Goal: Transaction & Acquisition: Purchase product/service

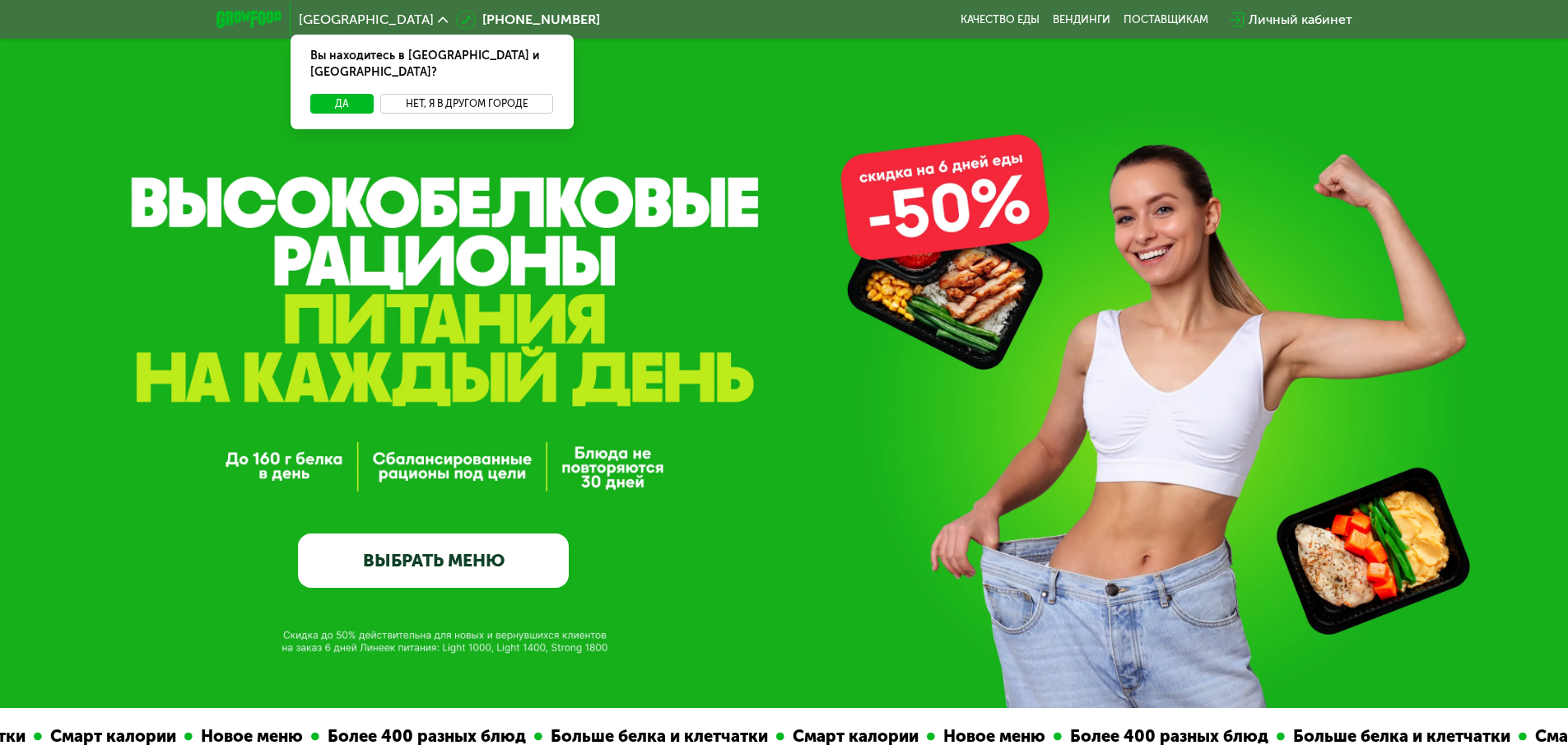
click at [432, 94] on button "Нет, я в другом городе" at bounding box center [467, 103] width 174 height 20
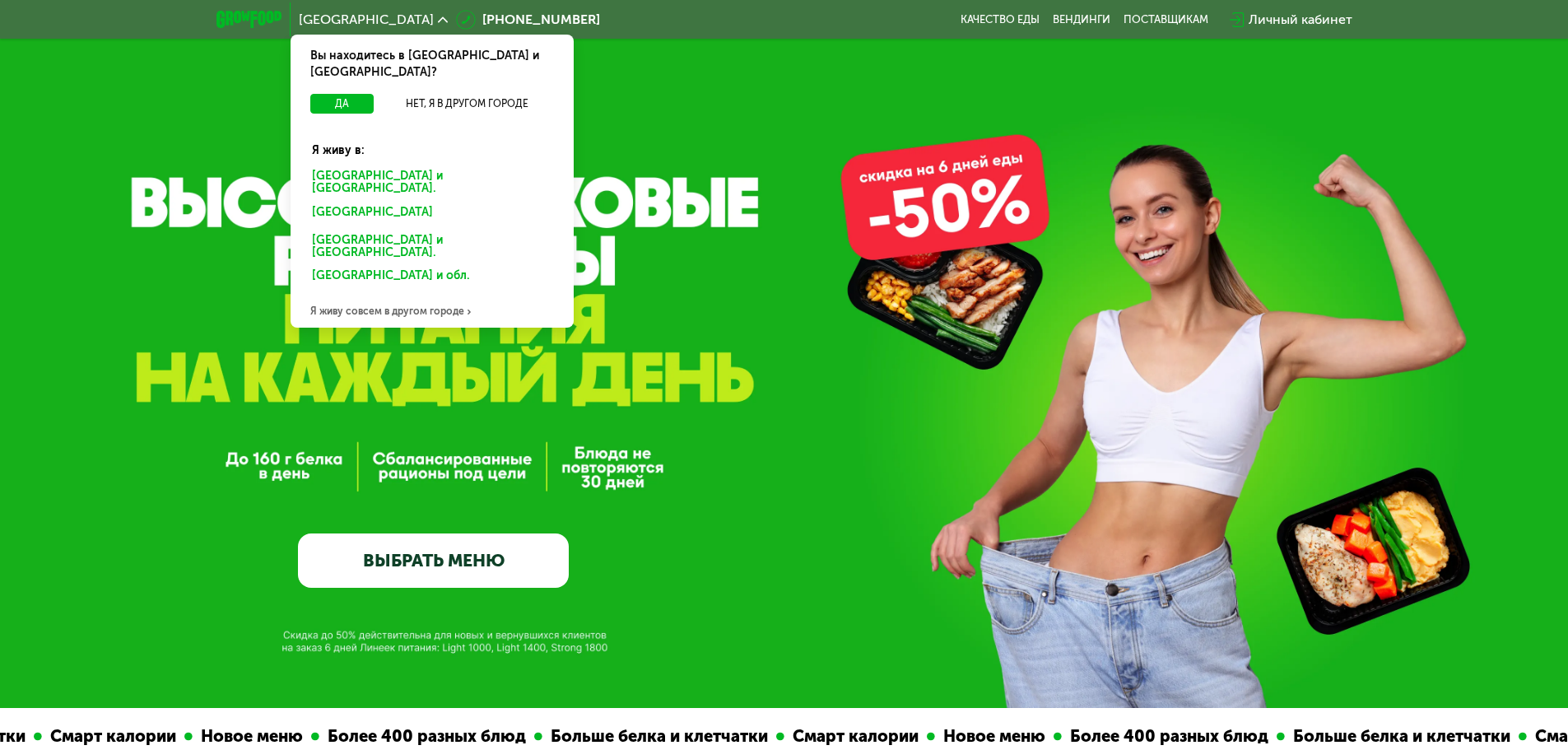
click at [385, 166] on div "Санкт-Петербурге и обл." at bounding box center [432, 183] width 264 height 34
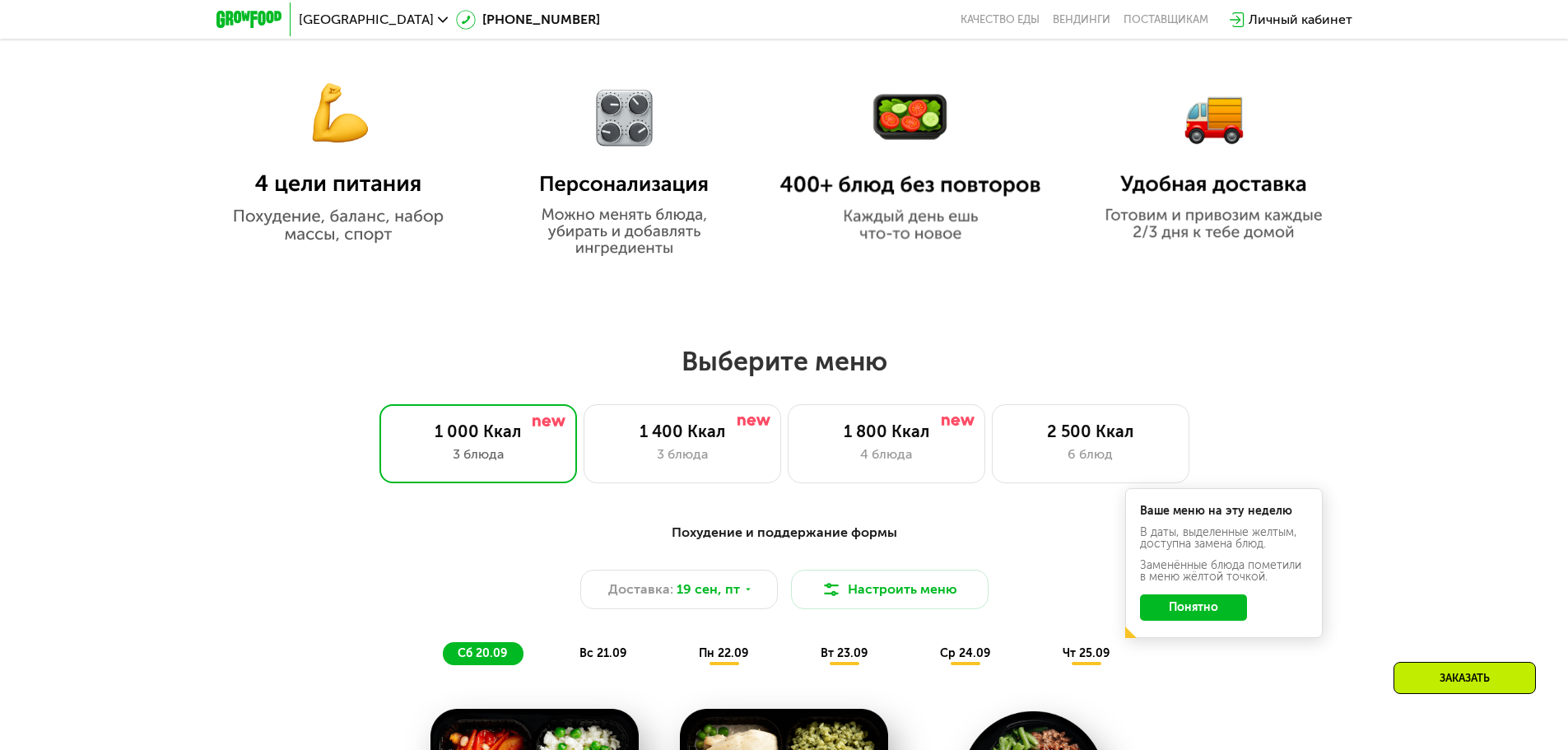
scroll to position [1071, 0]
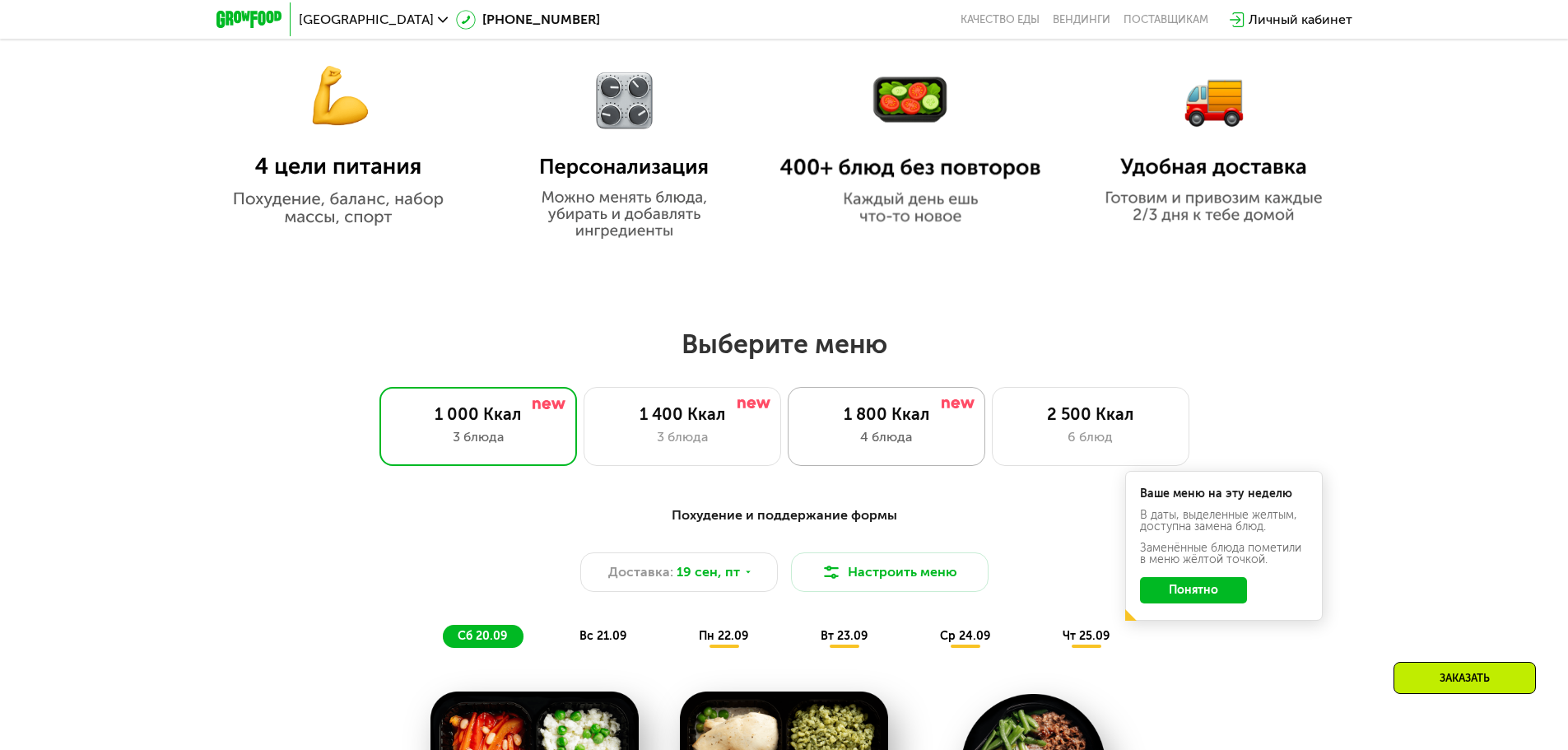
click at [823, 424] on div "1 800 Ккал" at bounding box center [886, 414] width 163 height 20
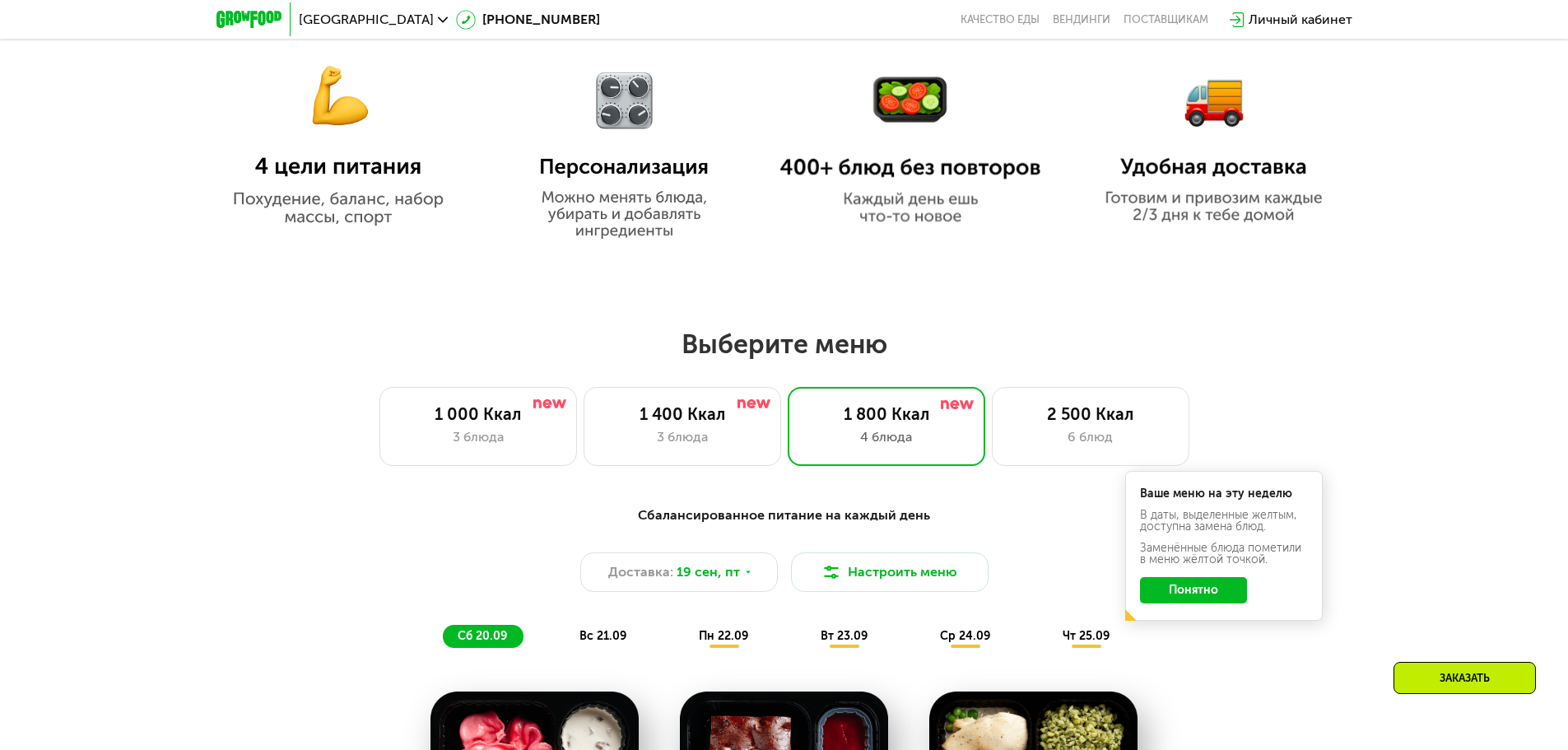
click at [1184, 585] on button "Понятно" at bounding box center [1193, 591] width 107 height 27
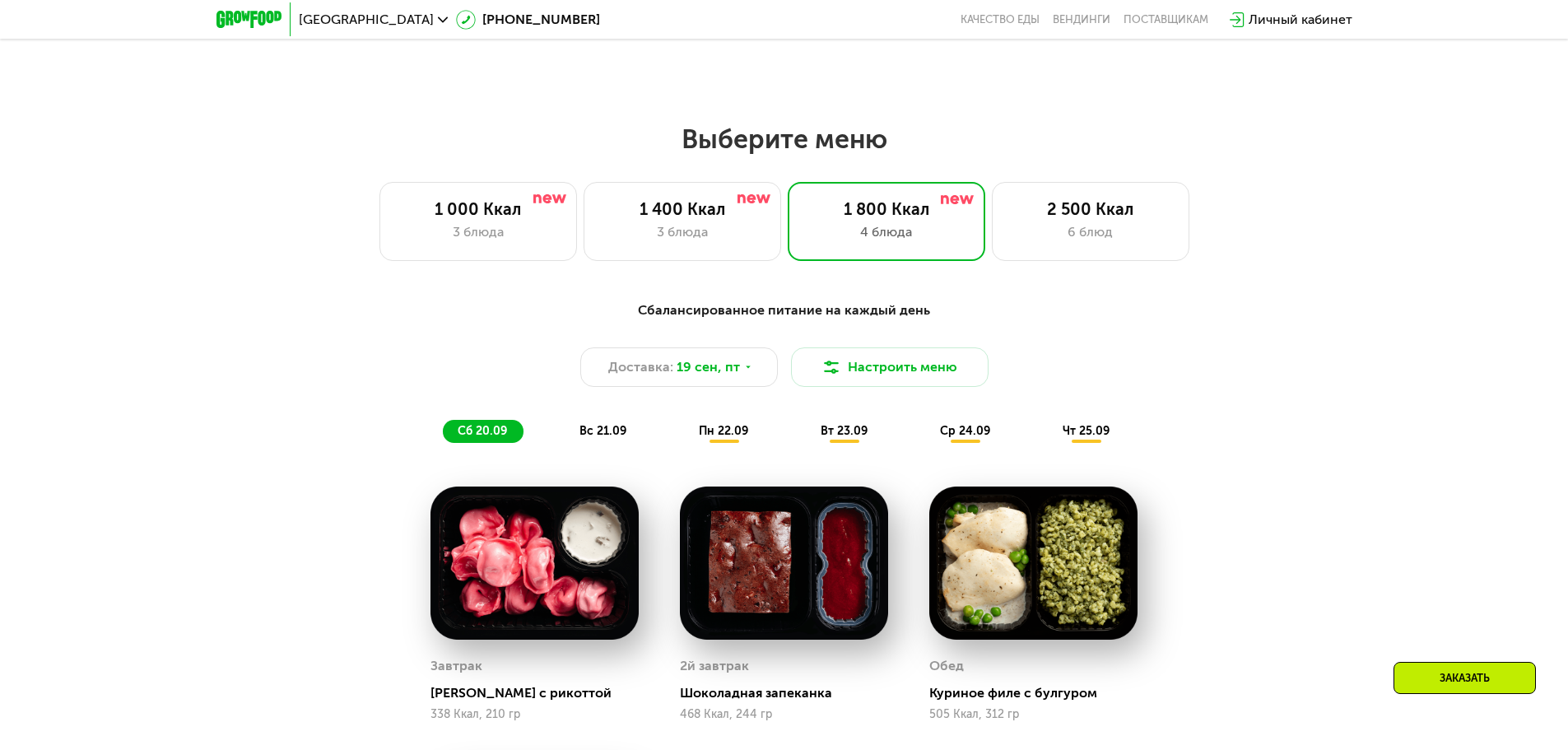
scroll to position [0, 0]
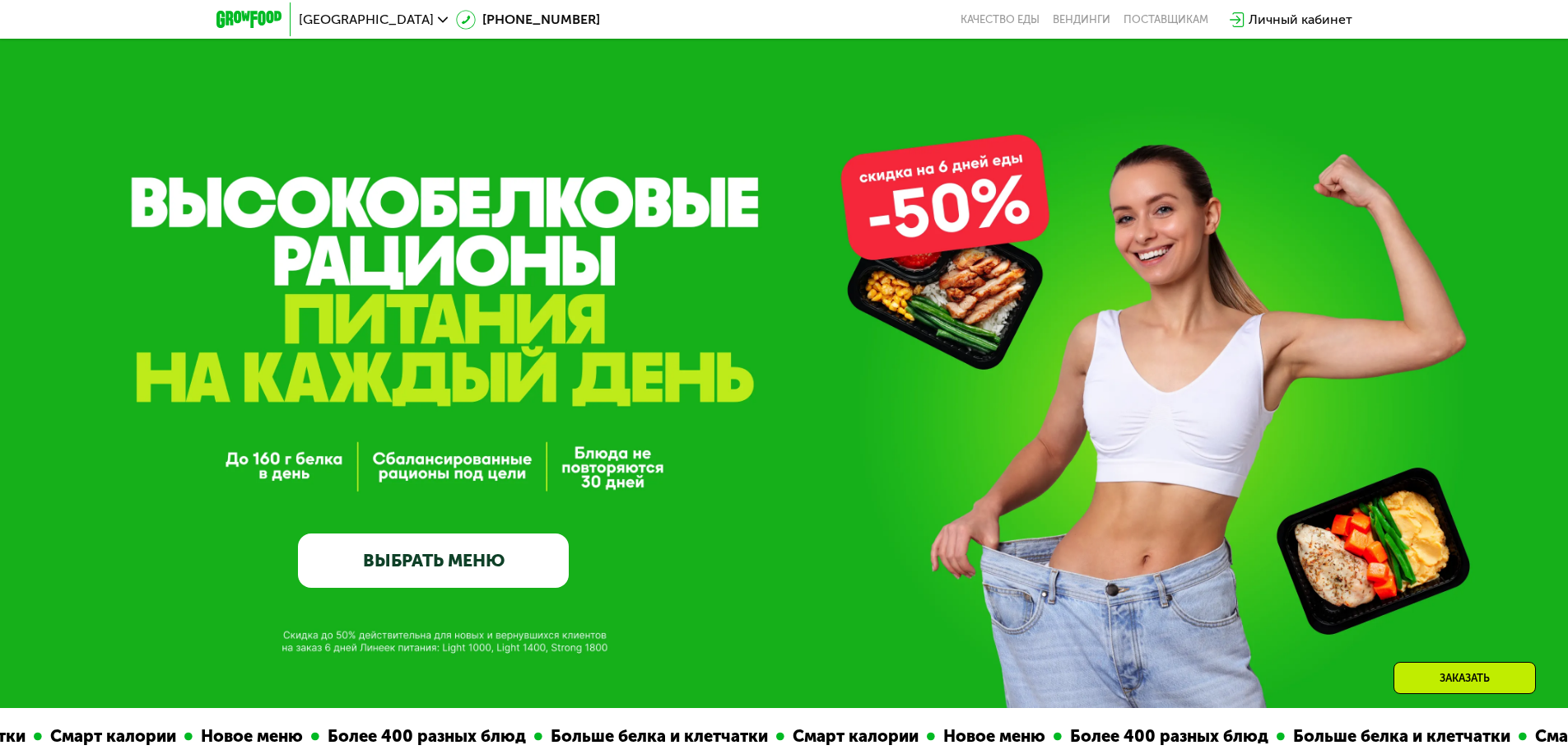
drag, startPoint x: 1228, startPoint y: 522, endPoint x: 1204, endPoint y: 131, distance: 391.7
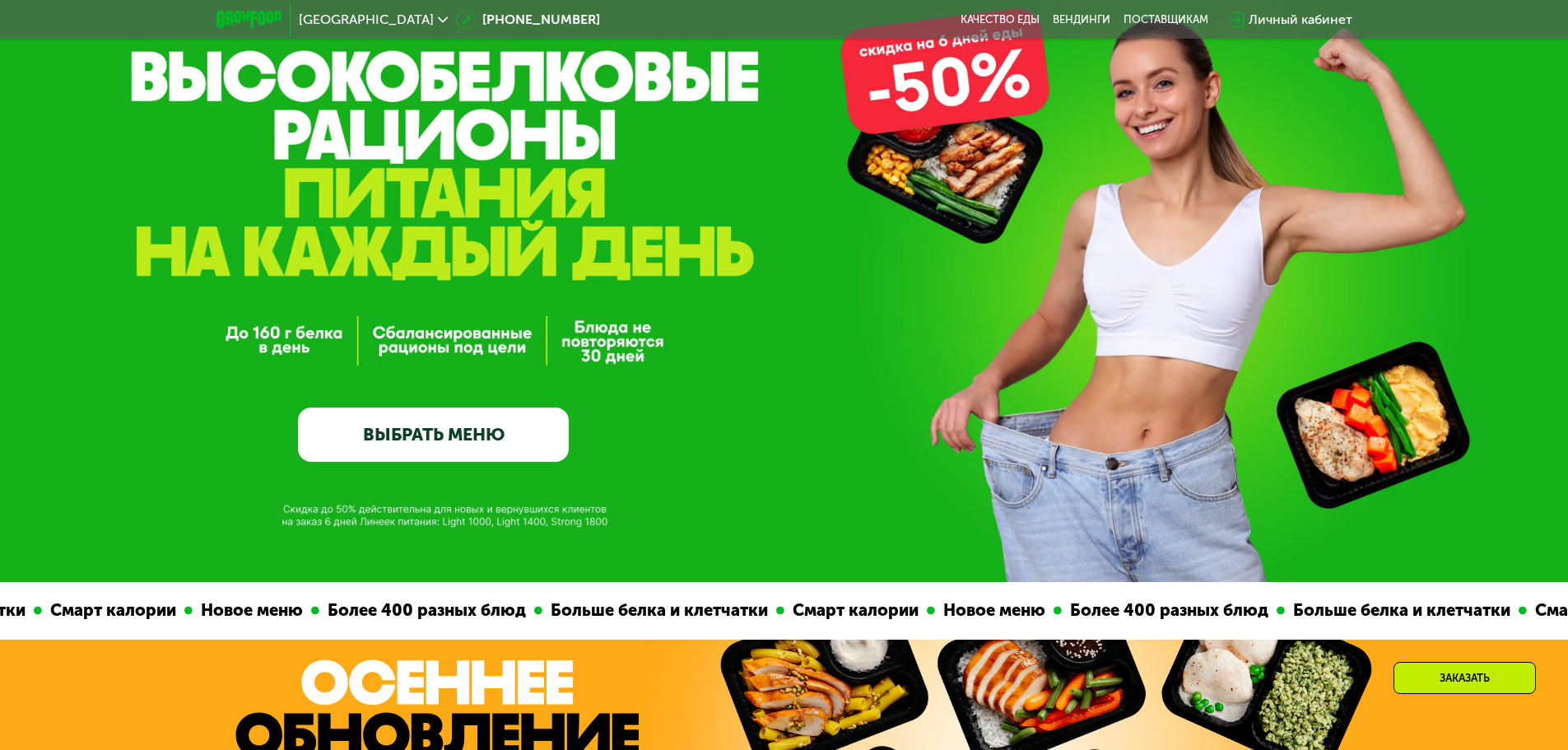
scroll to position [412, 0]
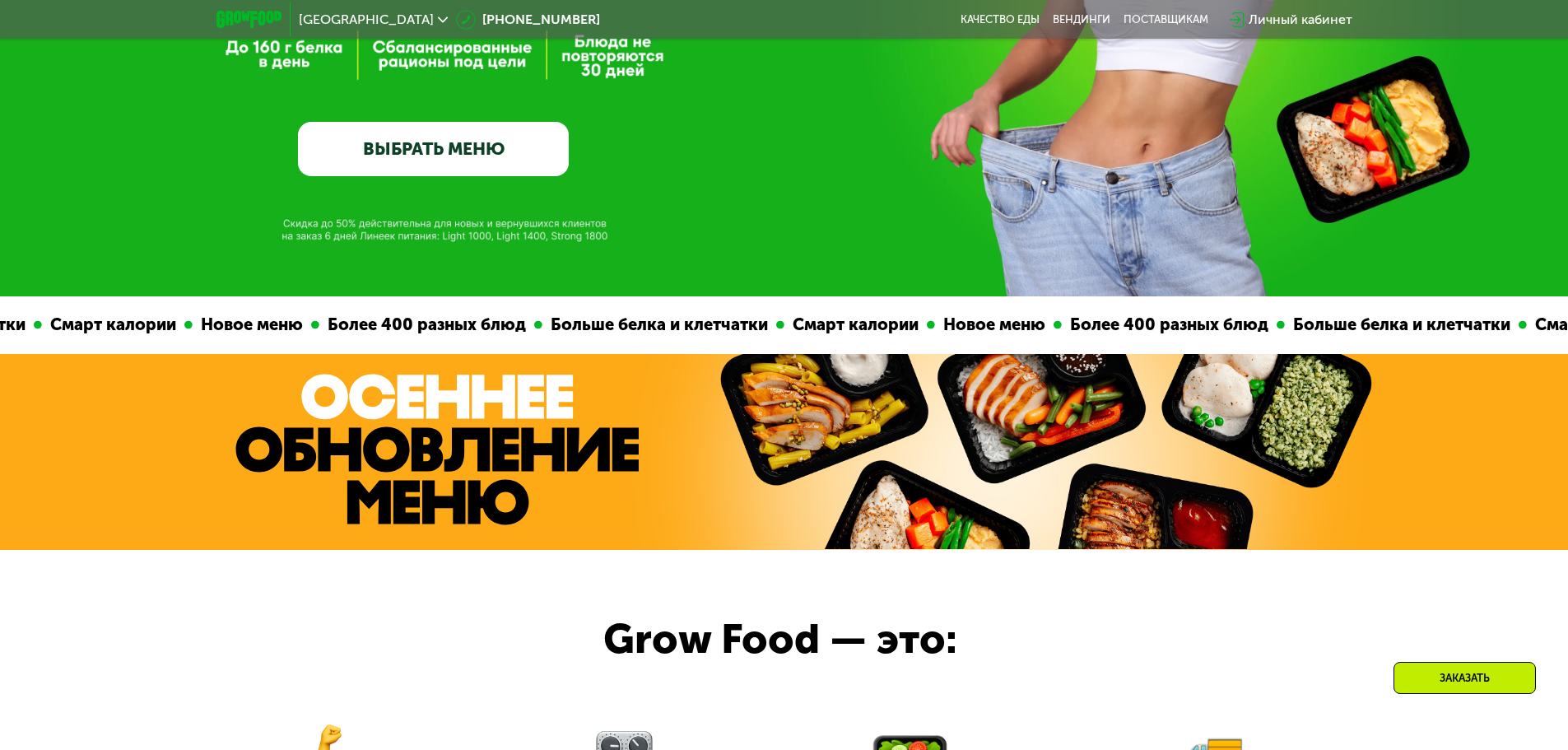
click at [438, 145] on link "ВЫБРАТЬ МЕНЮ" at bounding box center [433, 148] width 271 height 54
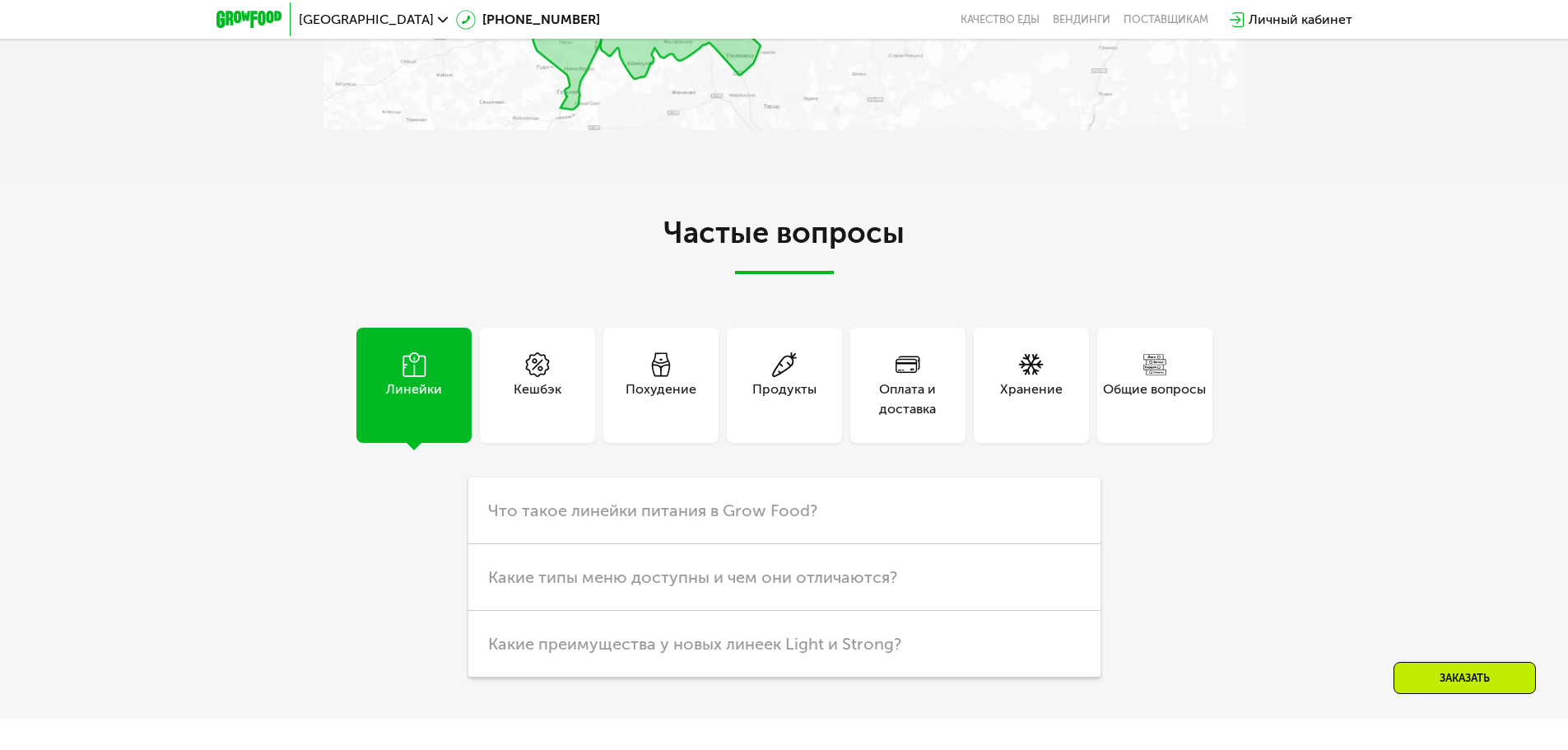
scroll to position [4742, 0]
